Goal: Transaction & Acquisition: Book appointment/travel/reservation

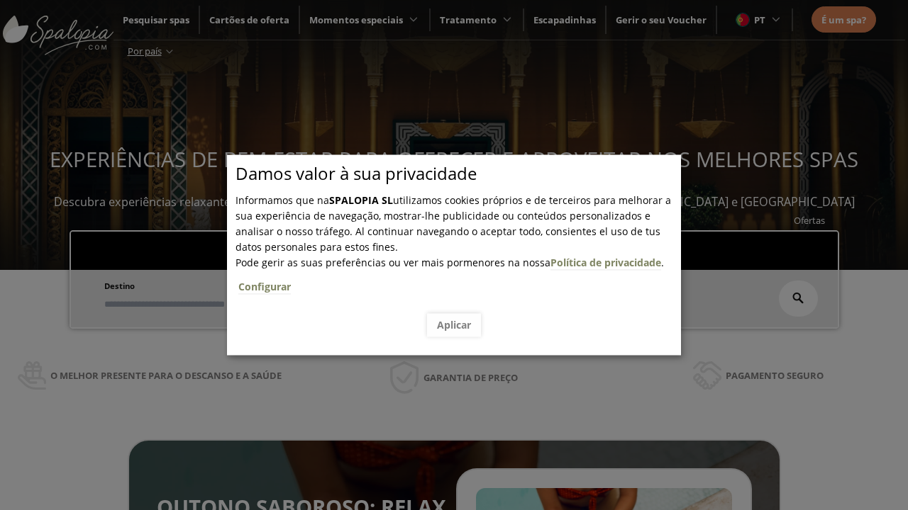
scroll to position [241, 0]
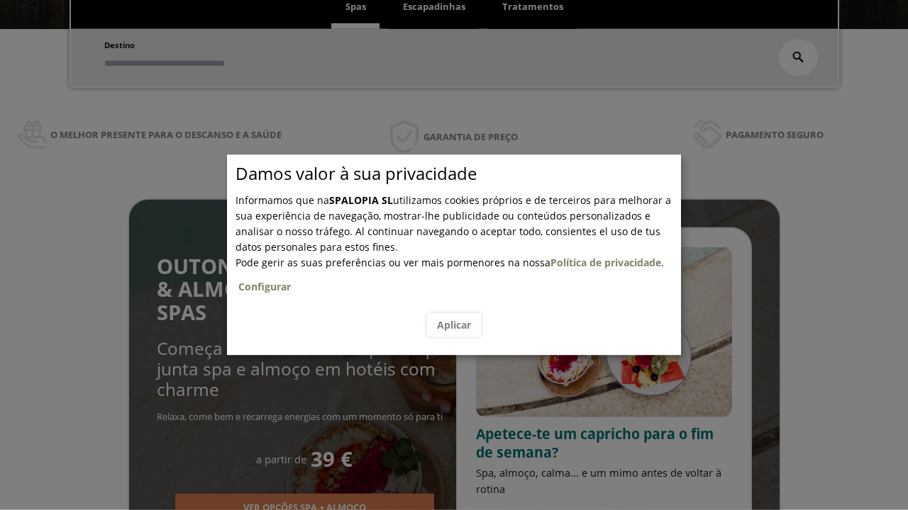
click at [434, 7] on span "Escapadinhas" at bounding box center [434, 6] width 62 height 13
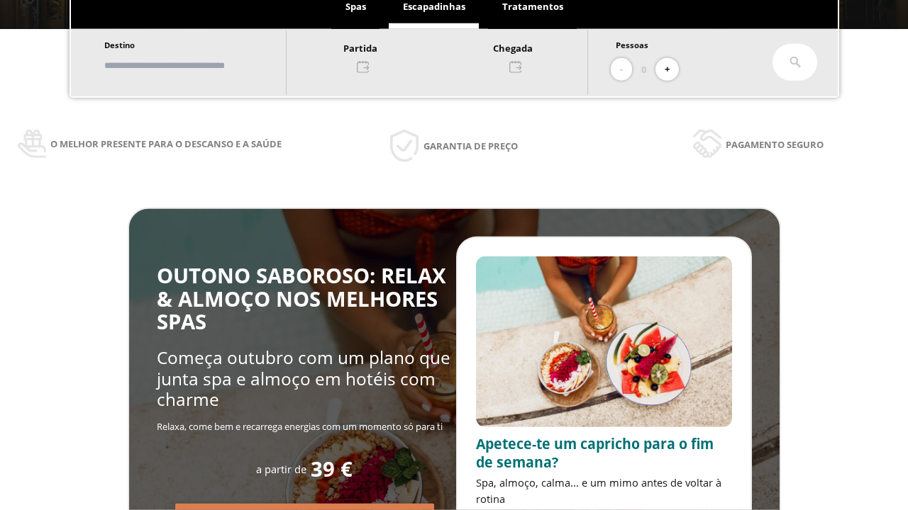
click at [200, 65] on input "text" at bounding box center [188, 65] width 177 height 25
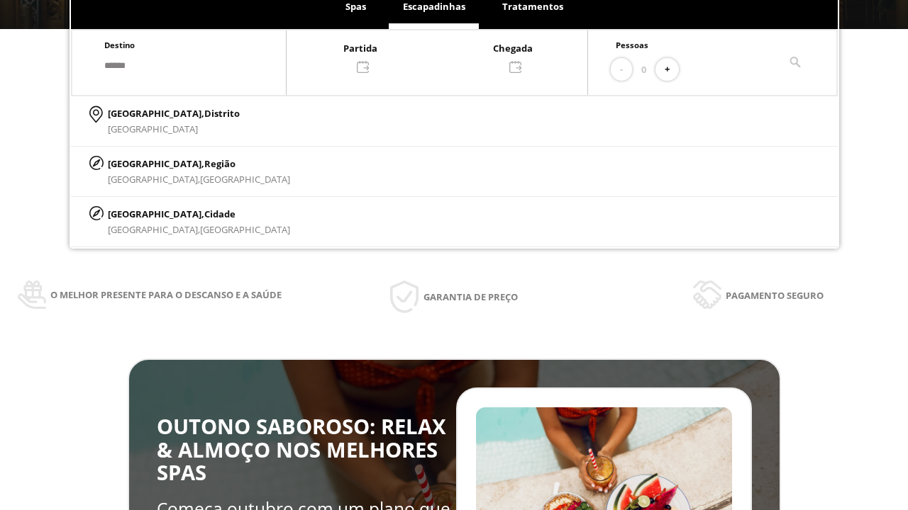
type input "******"
click at [142, 213] on p "[GEOGRAPHIC_DATA], Cidade" at bounding box center [199, 214] width 182 height 16
click at [451, 56] on div at bounding box center [436, 57] width 301 height 34
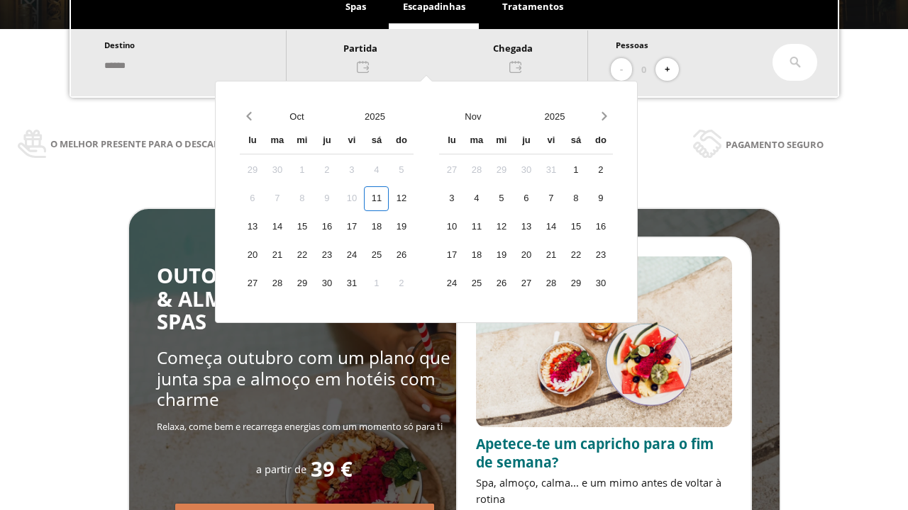
click at [264, 227] on div "13" at bounding box center [252, 227] width 25 height 25
click at [289, 227] on div "14" at bounding box center [276, 227] width 25 height 25
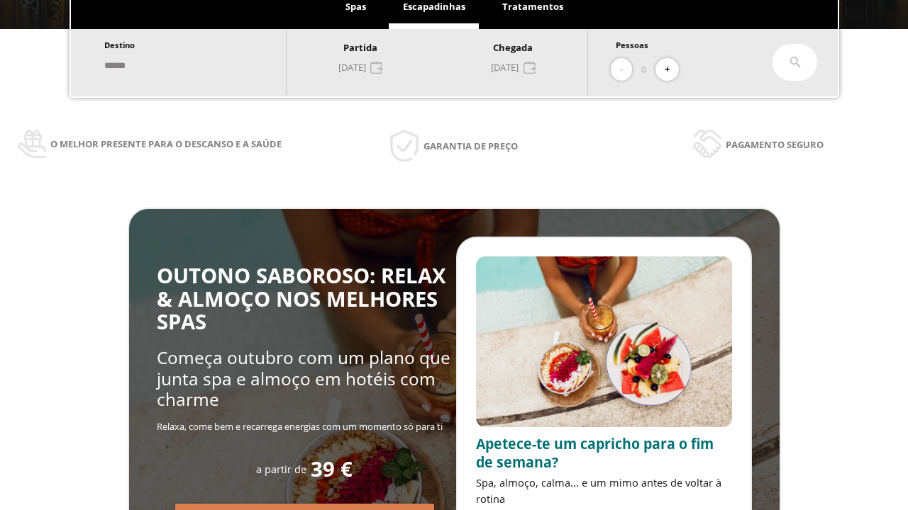
click at [671, 69] on button "+" at bounding box center [666, 69] width 23 height 23
click at [795, 62] on icon at bounding box center [794, 62] width 11 height 11
